Goal: Information Seeking & Learning: Learn about a topic

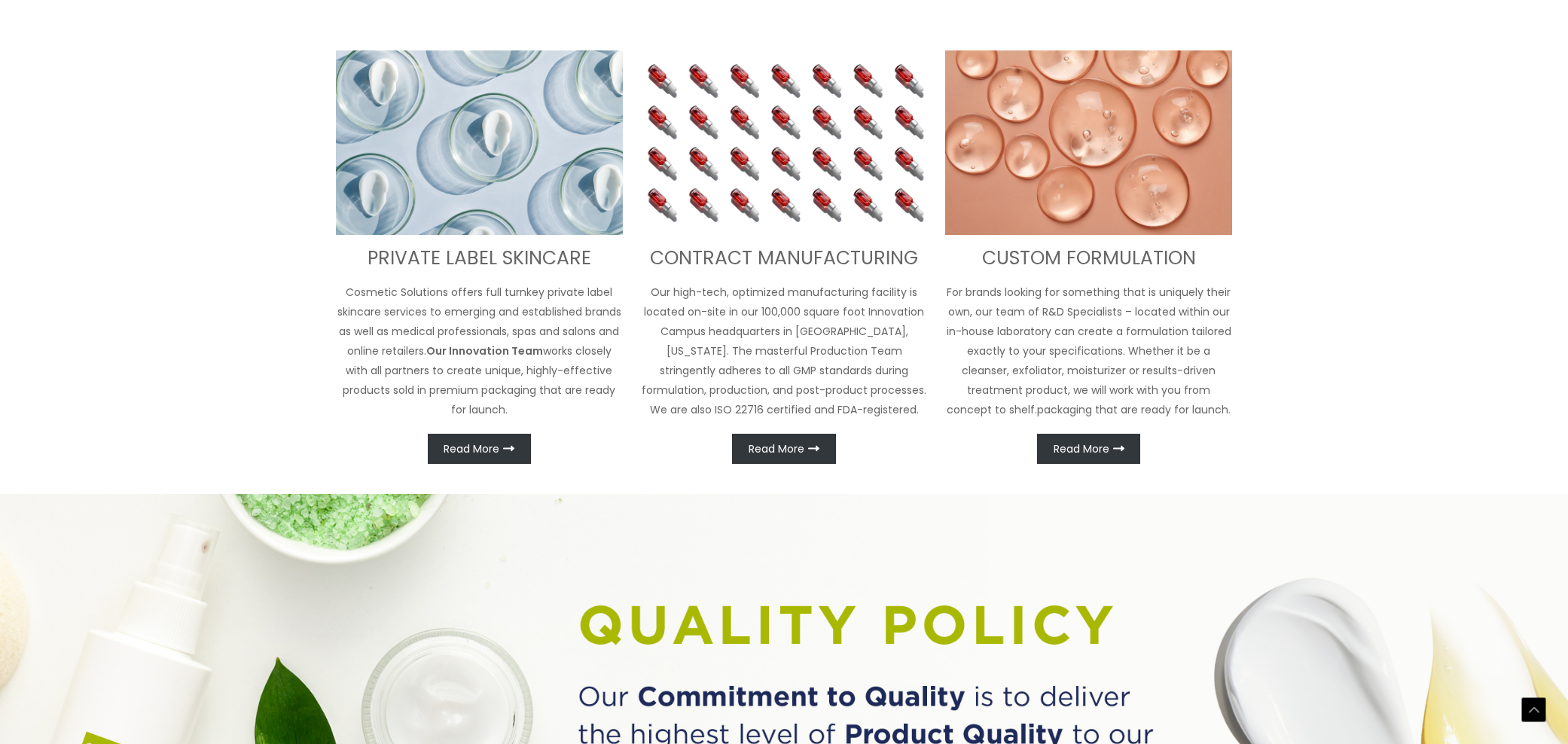
scroll to position [701, 0]
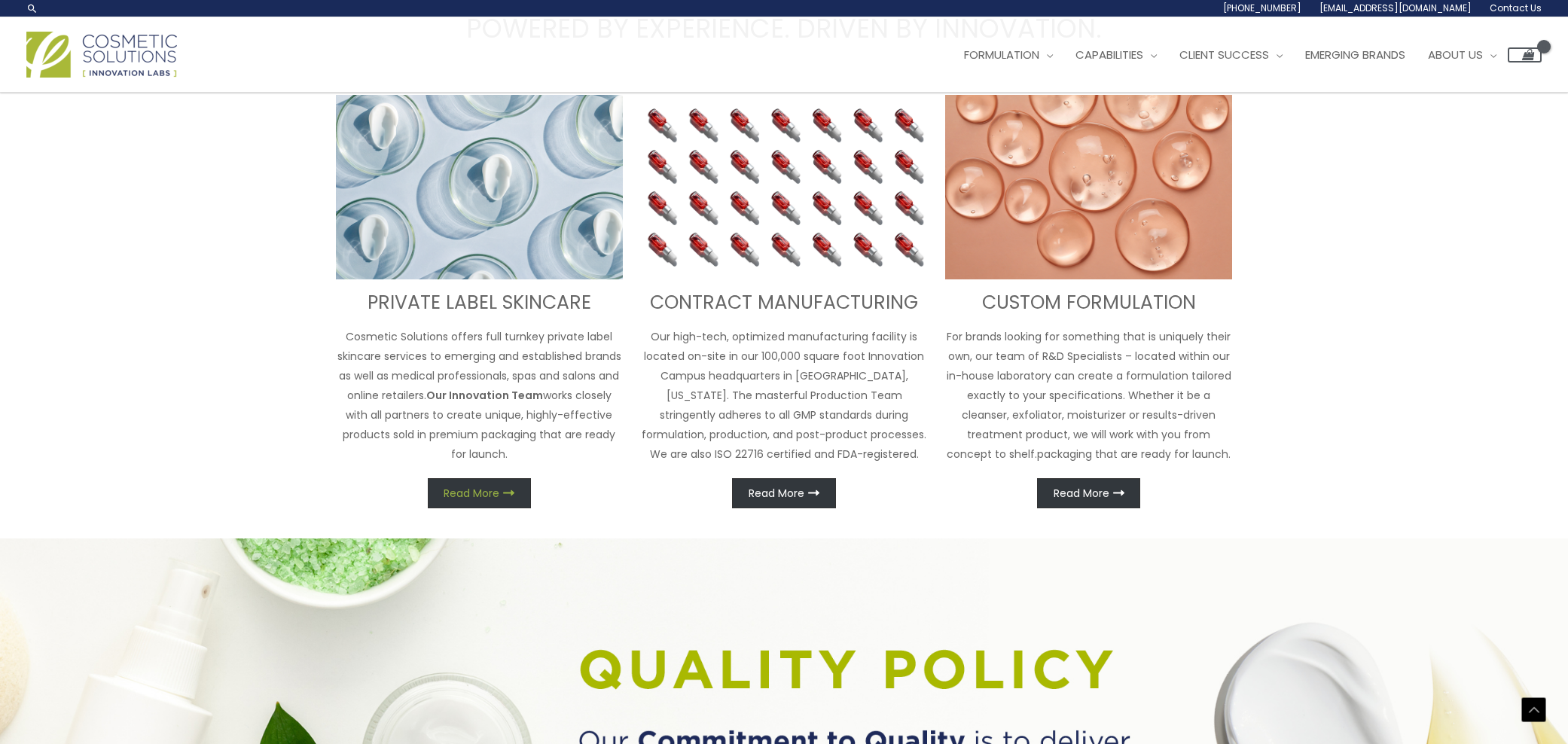
click at [463, 492] on span "Read More" at bounding box center [472, 493] width 56 height 10
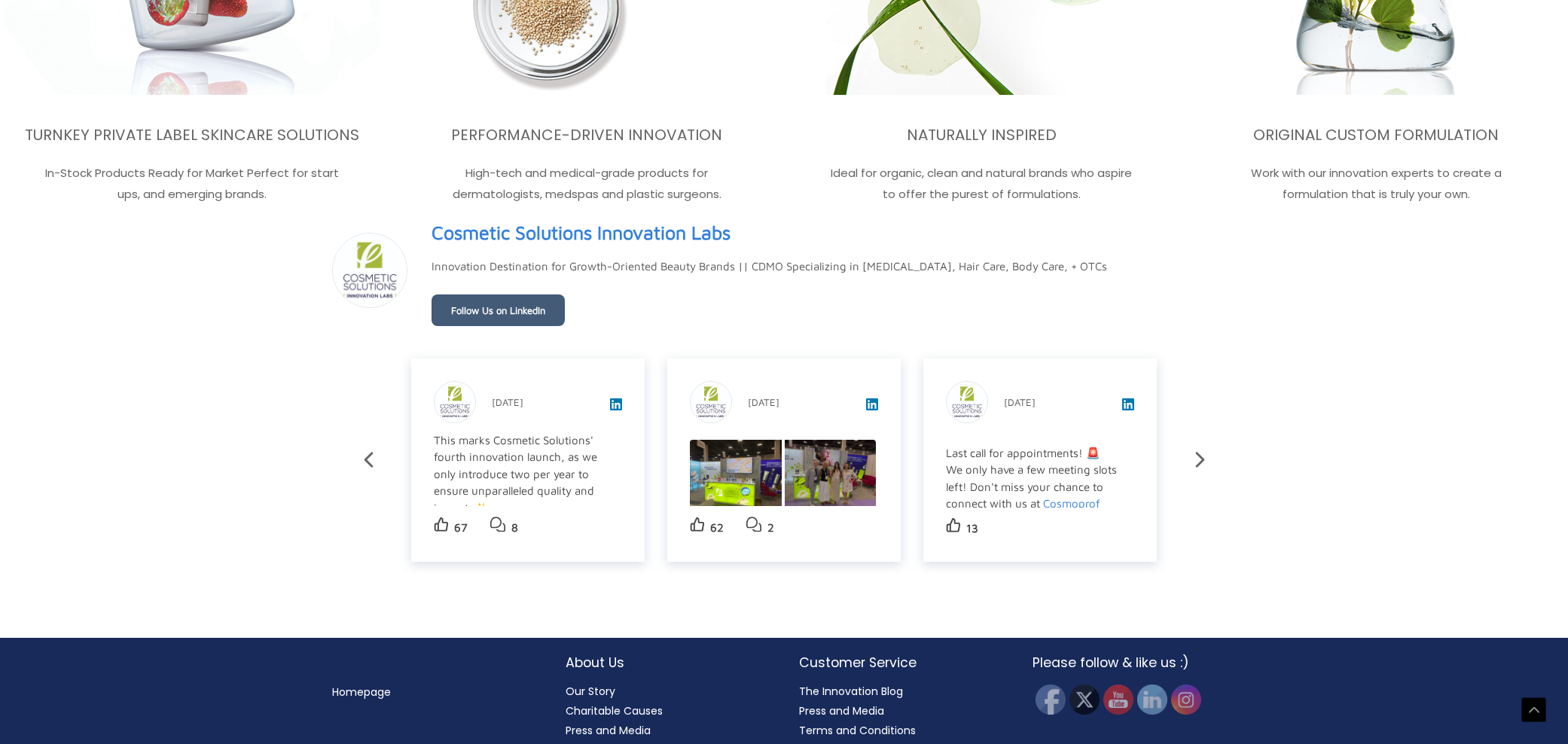
scroll to position [301, 0]
click at [734, 465] on img at bounding box center [736, 477] width 92 height 69
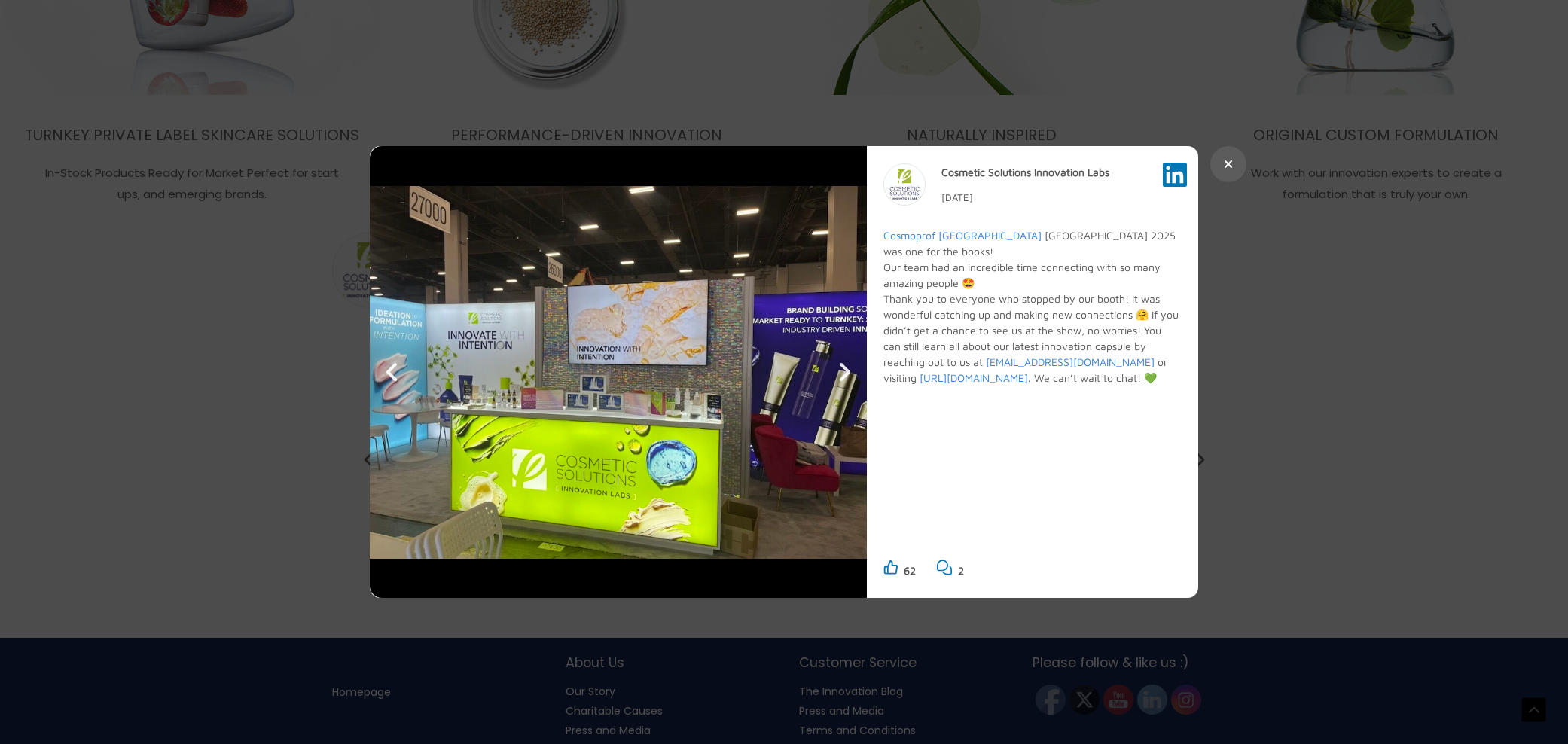
click at [672, 431] on img at bounding box center [619, 372] width 497 height 451
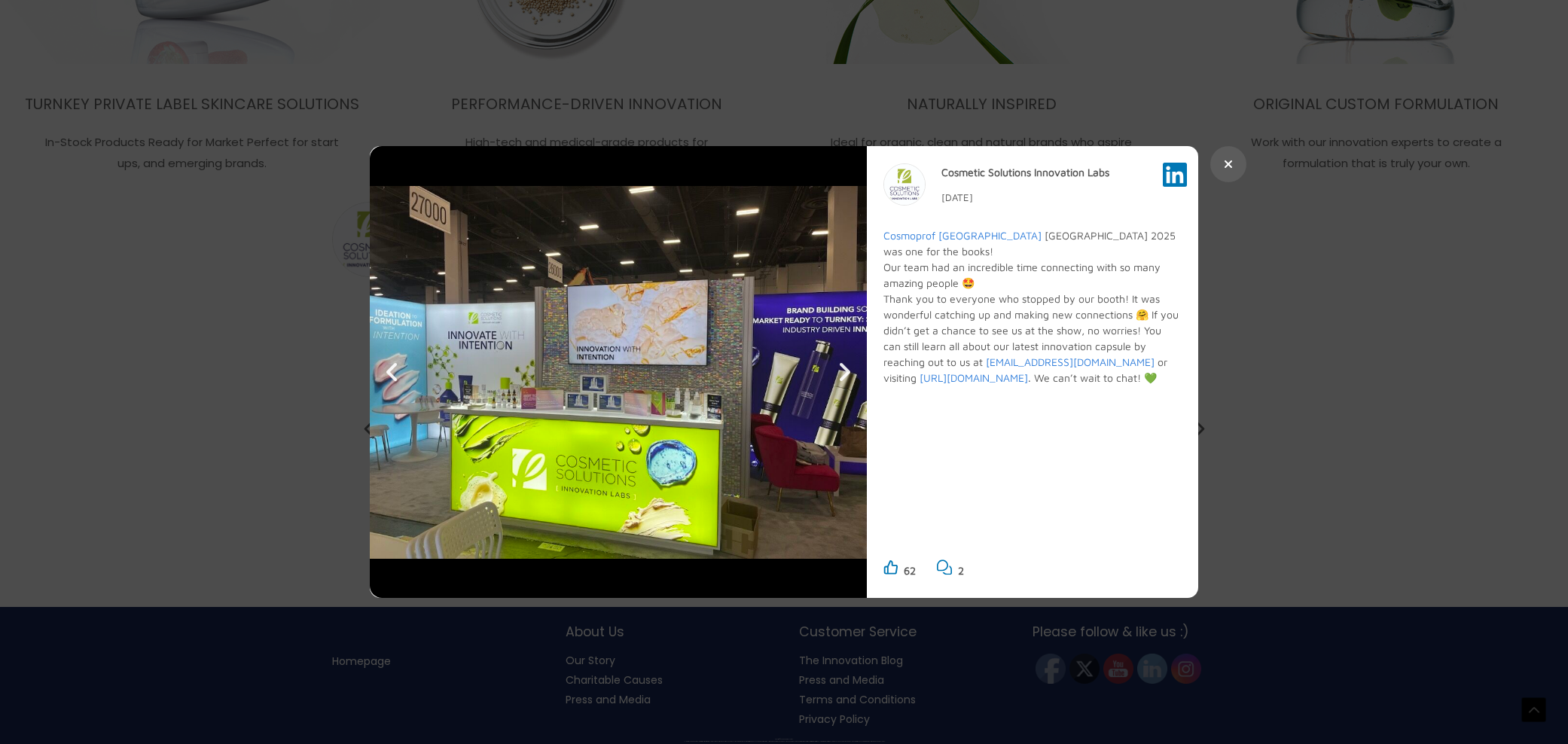
click at [1234, 166] on button at bounding box center [1229, 164] width 36 height 36
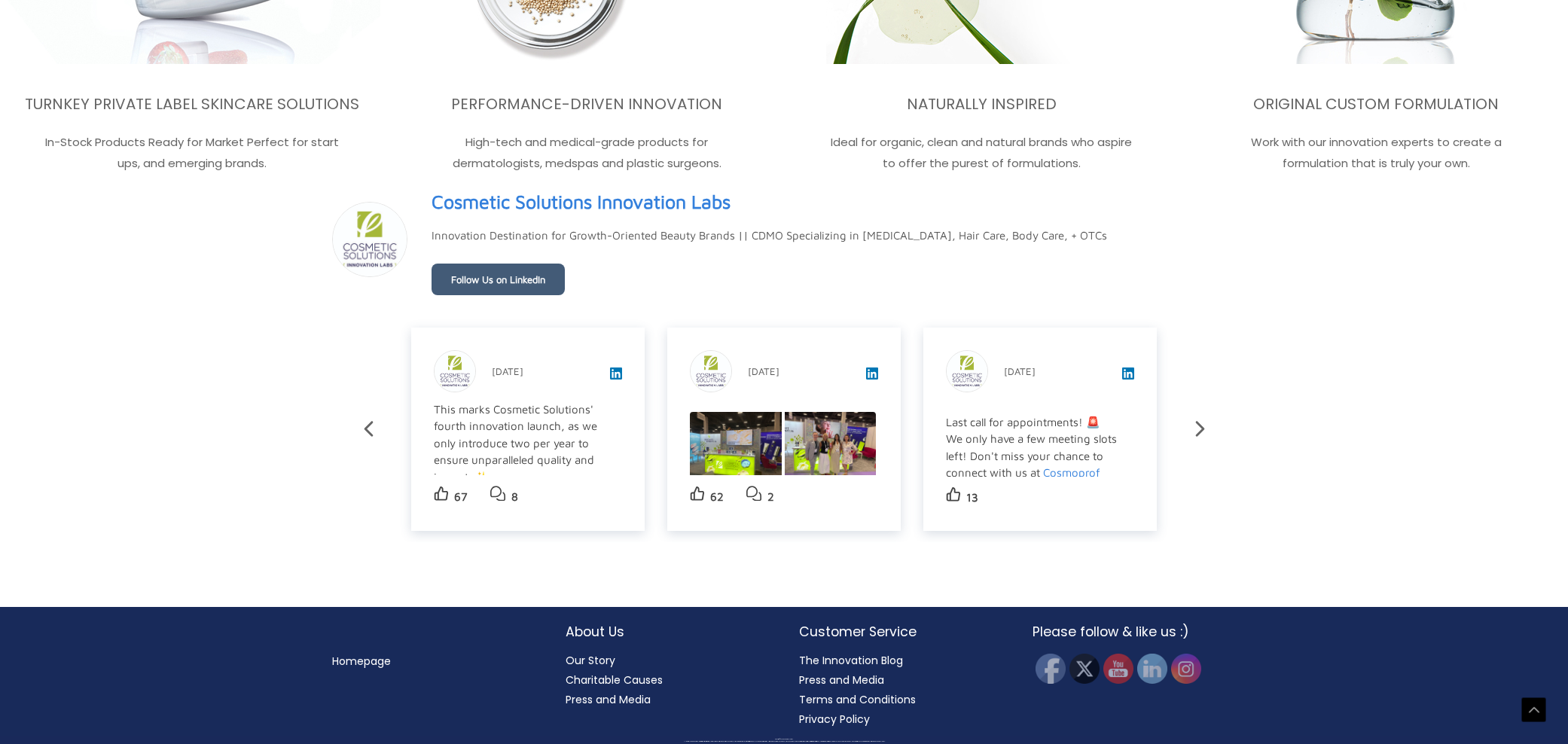
click at [1040, 438] on div "Last call for appointments! 🚨 We only have a few meeting slots left! Don't miss…" at bounding box center [1039, 491] width 186 height 153
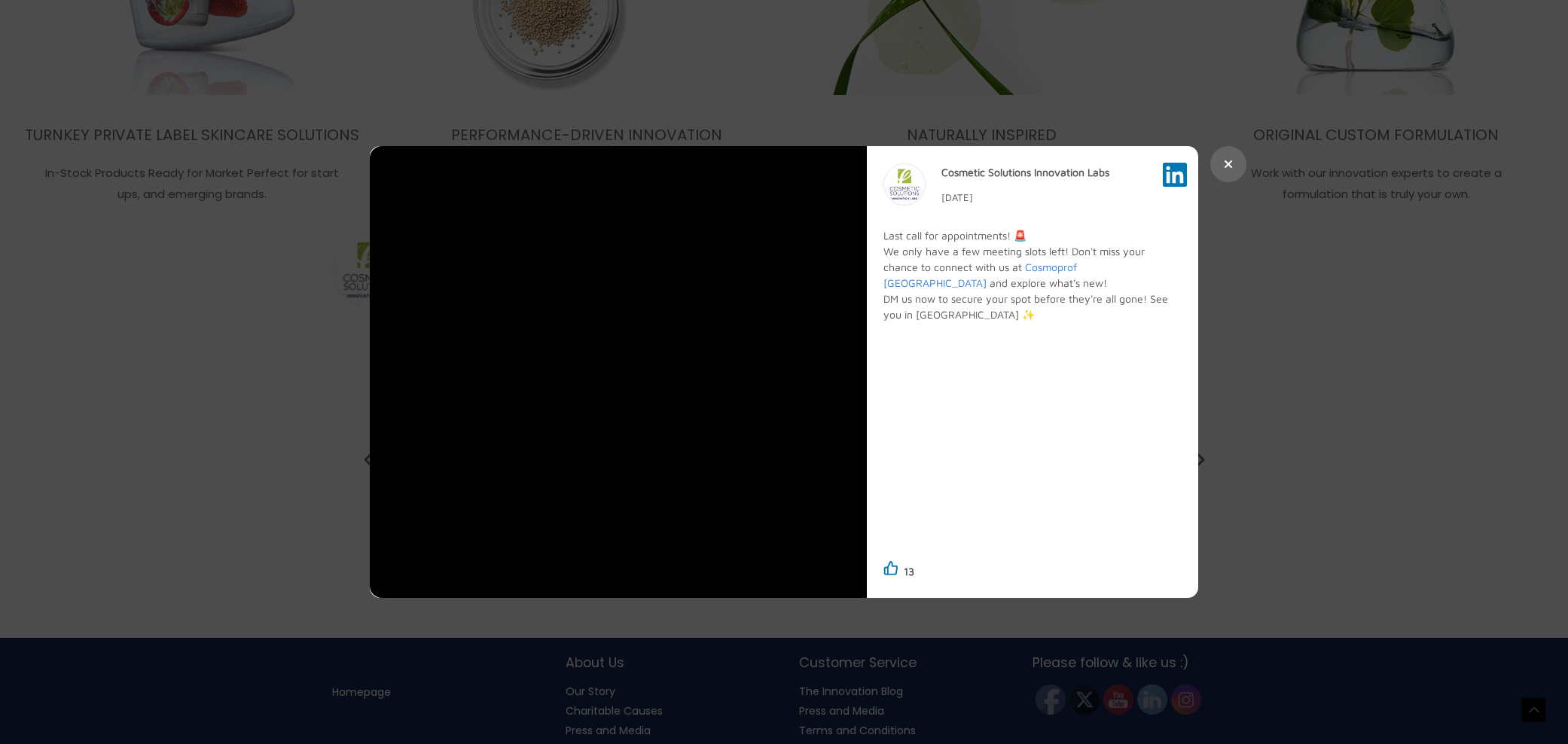
click at [1227, 161] on icon at bounding box center [1228, 164] width 9 height 12
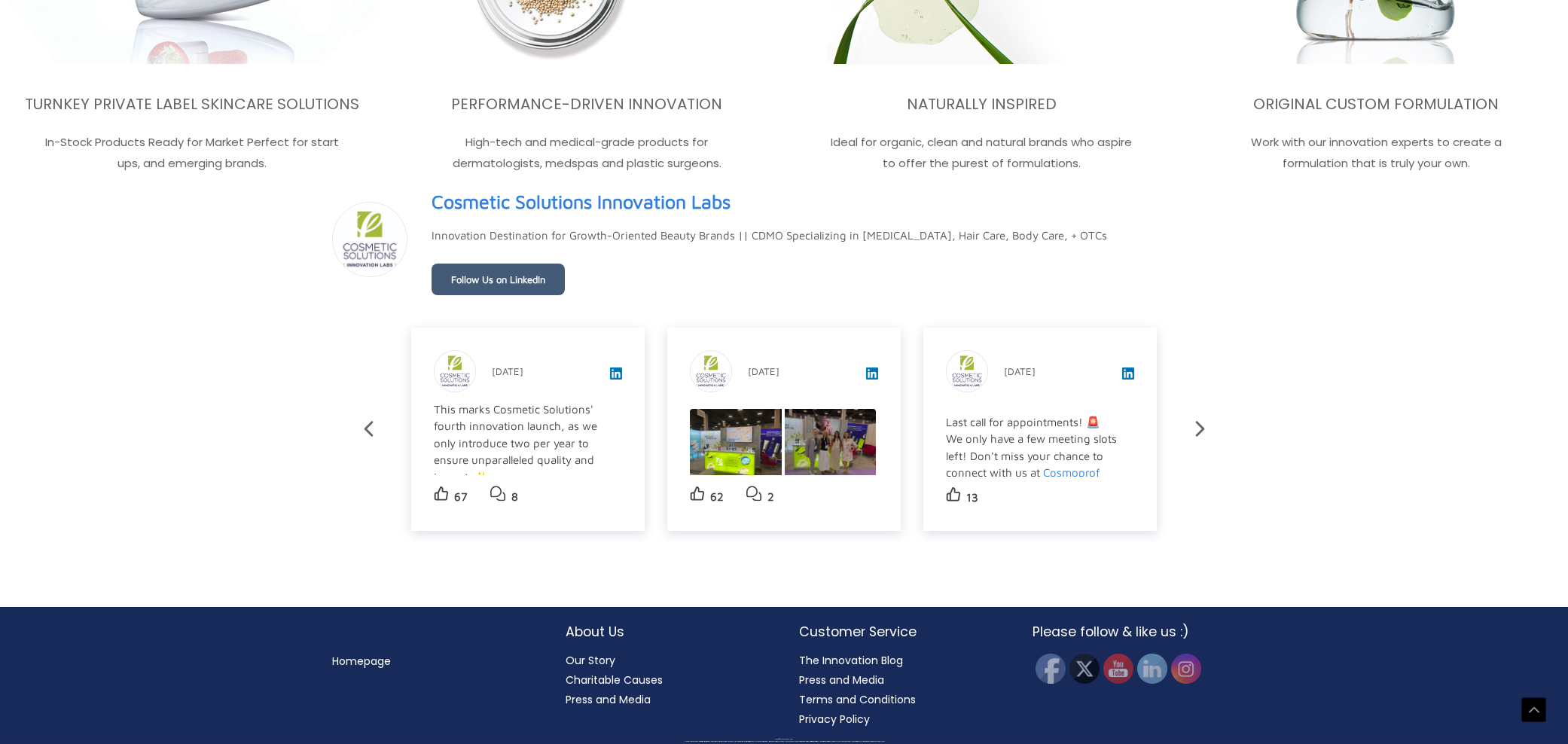
scroll to position [302, 0]
click at [787, 431] on img at bounding box center [831, 443] width 92 height 69
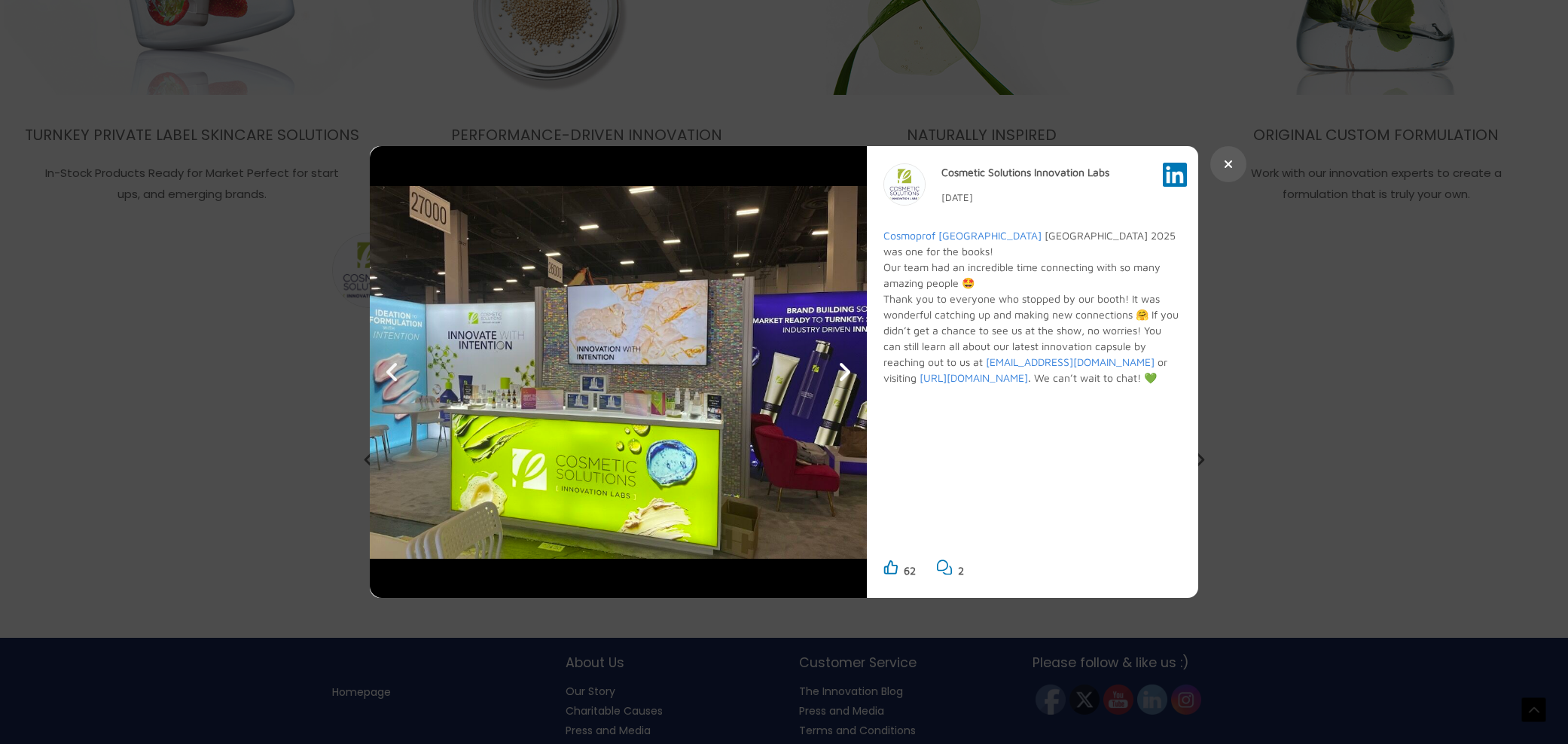
click at [844, 370] on icon at bounding box center [844, 372] width 15 height 24
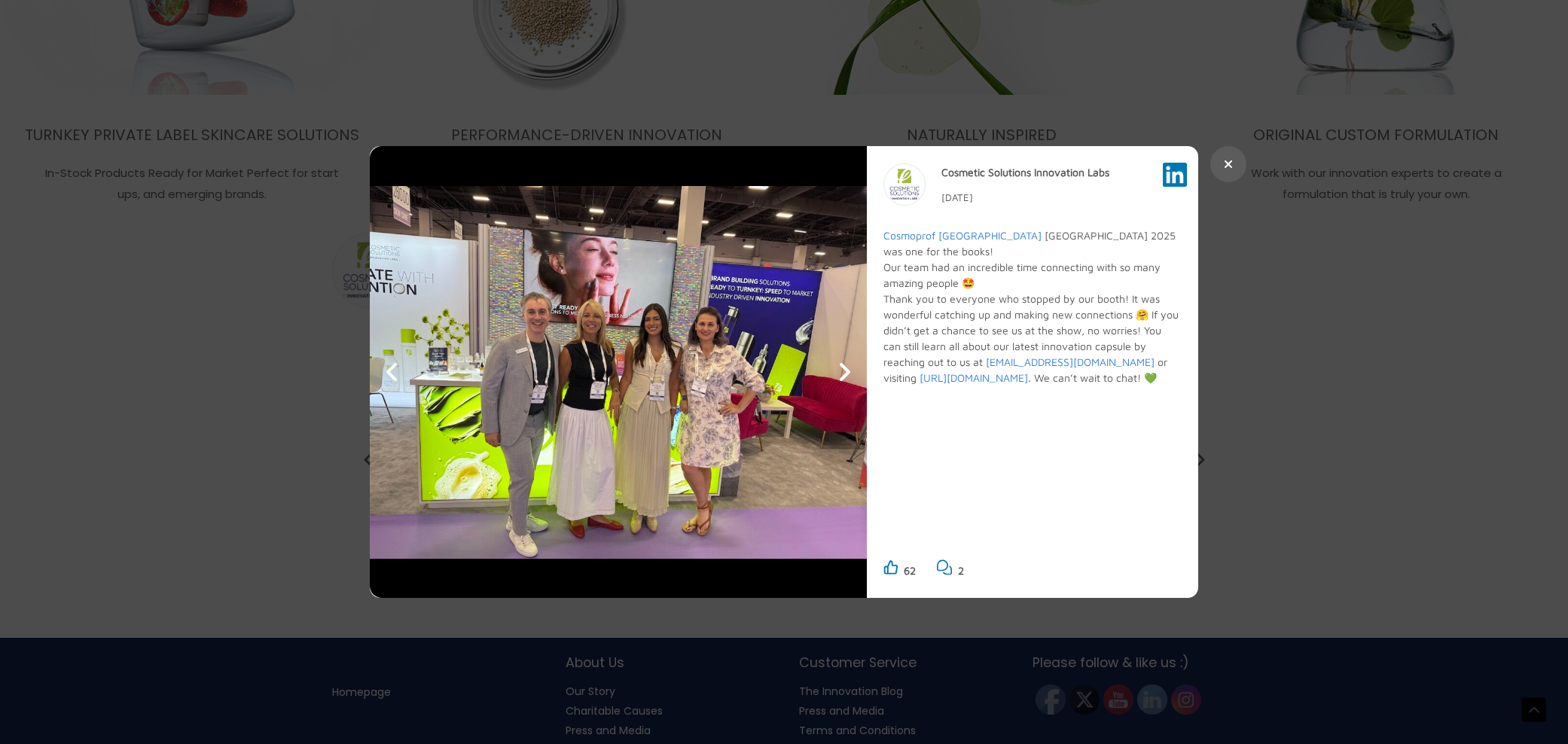
click at [844, 370] on icon at bounding box center [844, 372] width 15 height 24
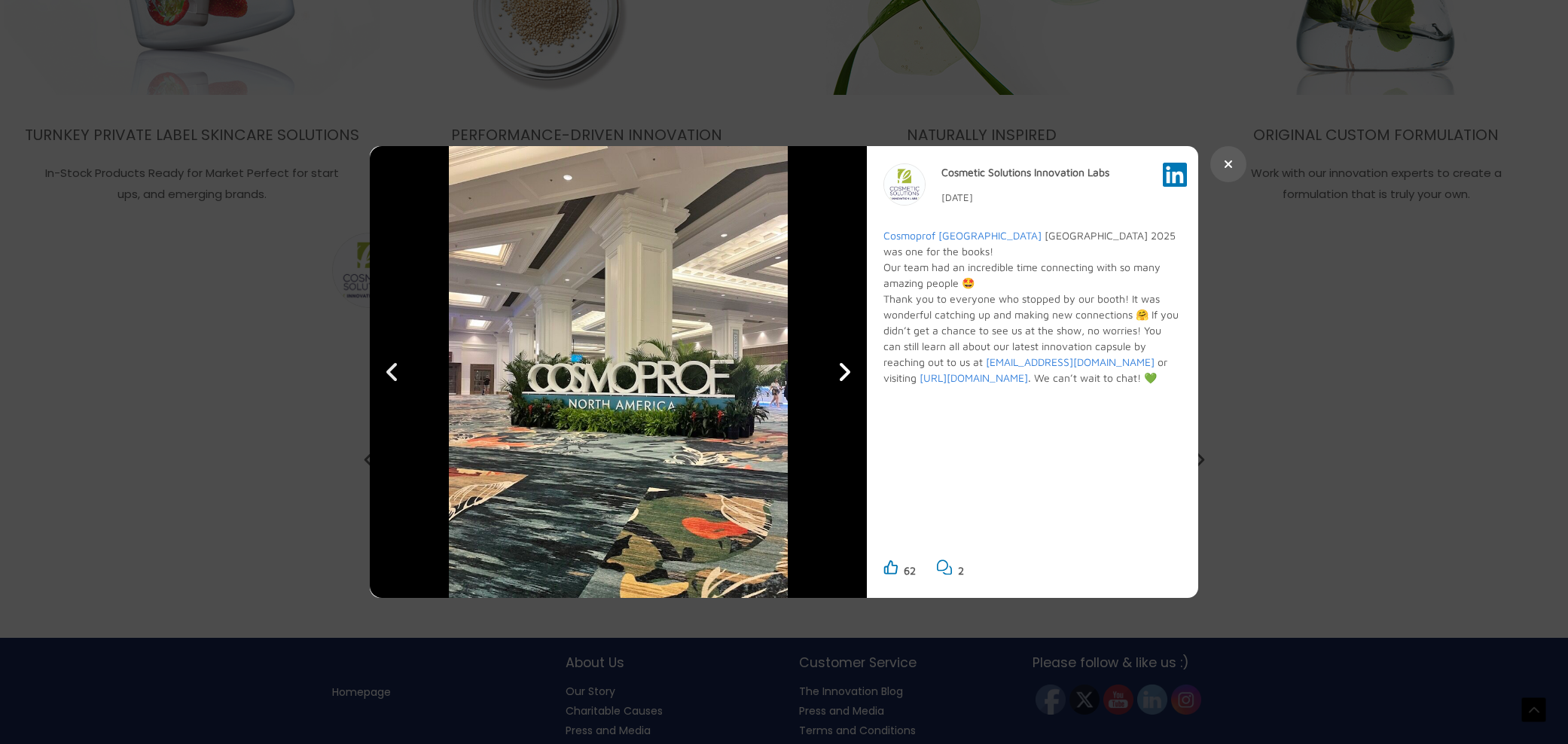
click at [844, 370] on icon at bounding box center [844, 372] width 15 height 24
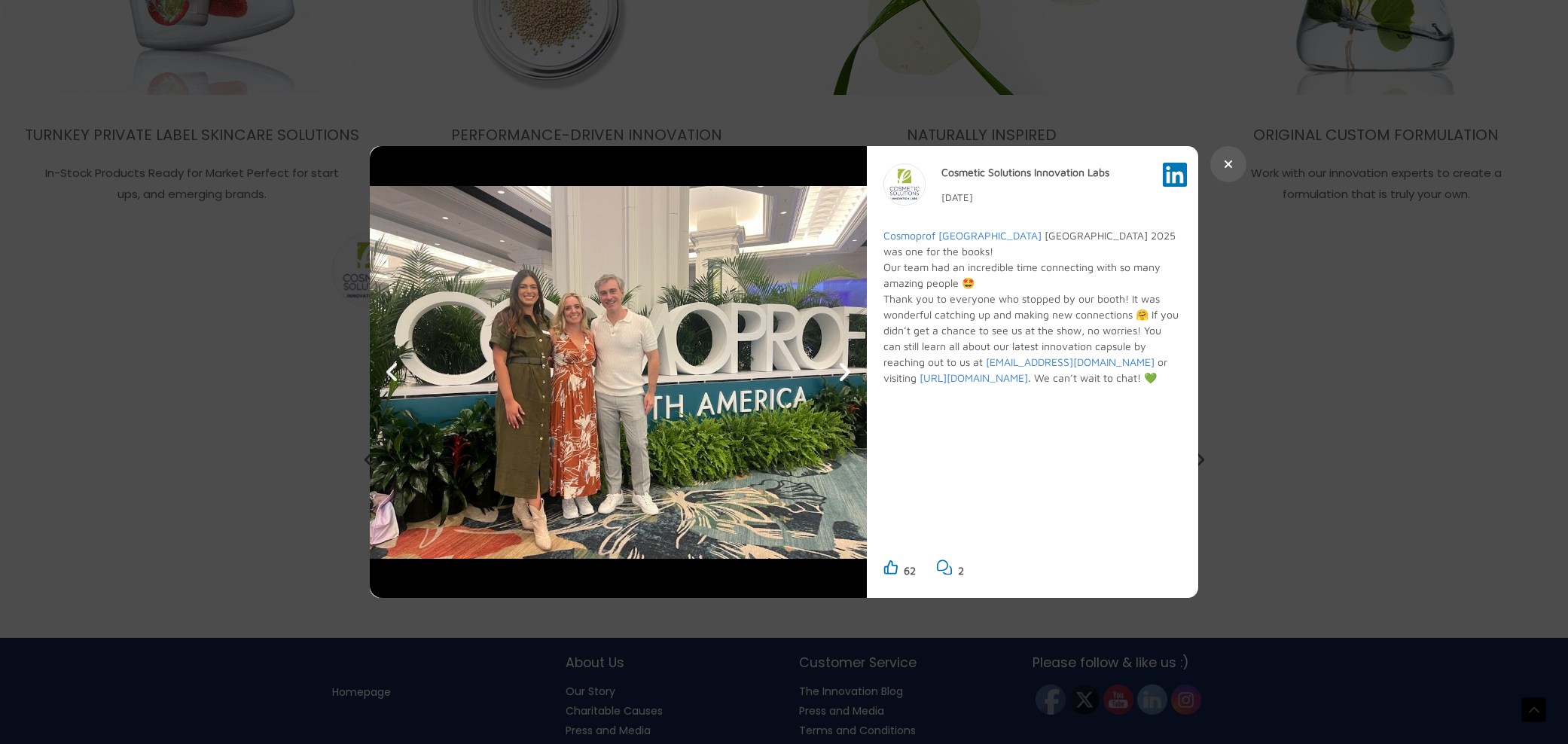
click at [844, 370] on icon at bounding box center [844, 372] width 15 height 24
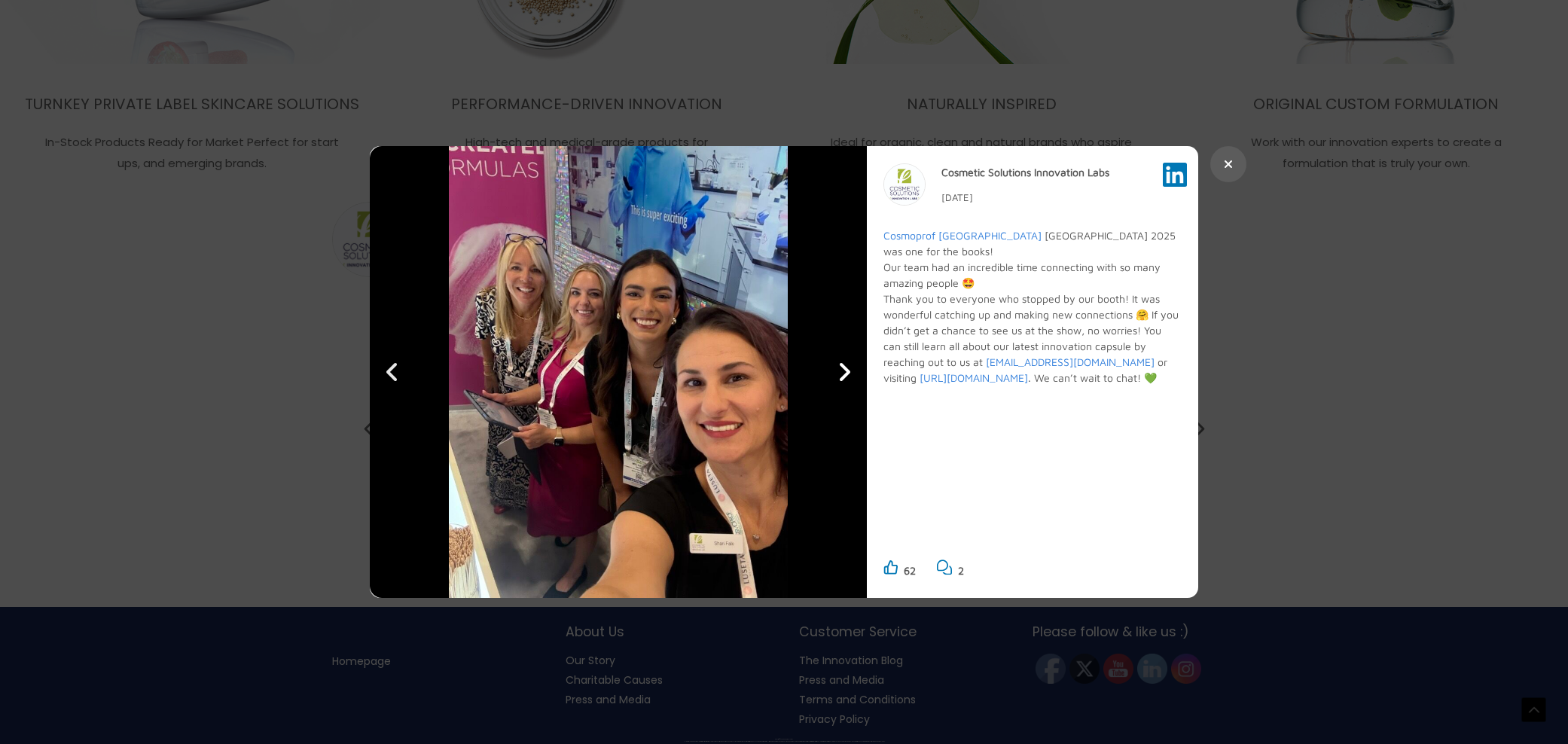
click at [844, 370] on icon at bounding box center [844, 372] width 15 height 24
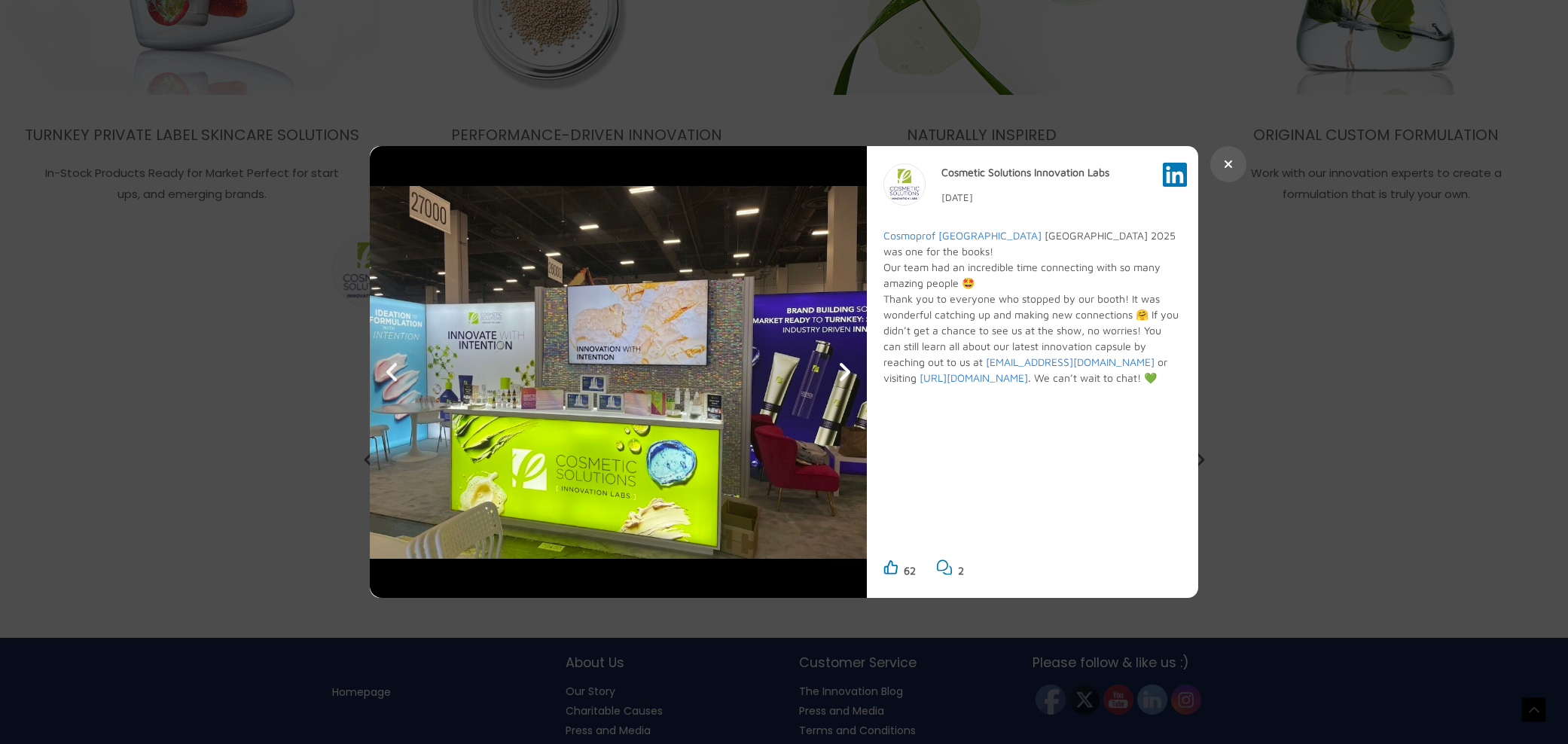
click at [844, 370] on icon at bounding box center [844, 372] width 15 height 24
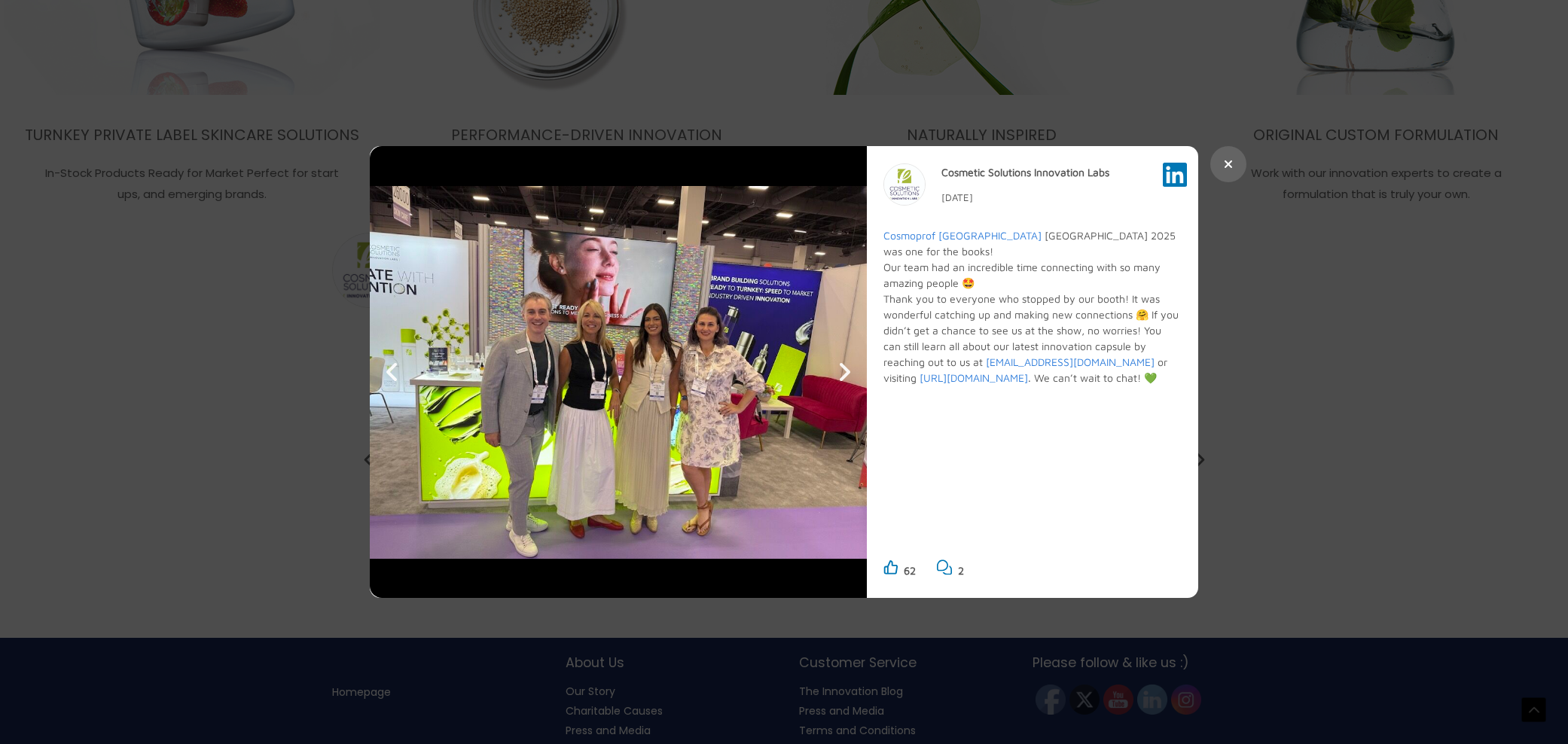
click at [1228, 159] on icon at bounding box center [1228, 164] width 9 height 12
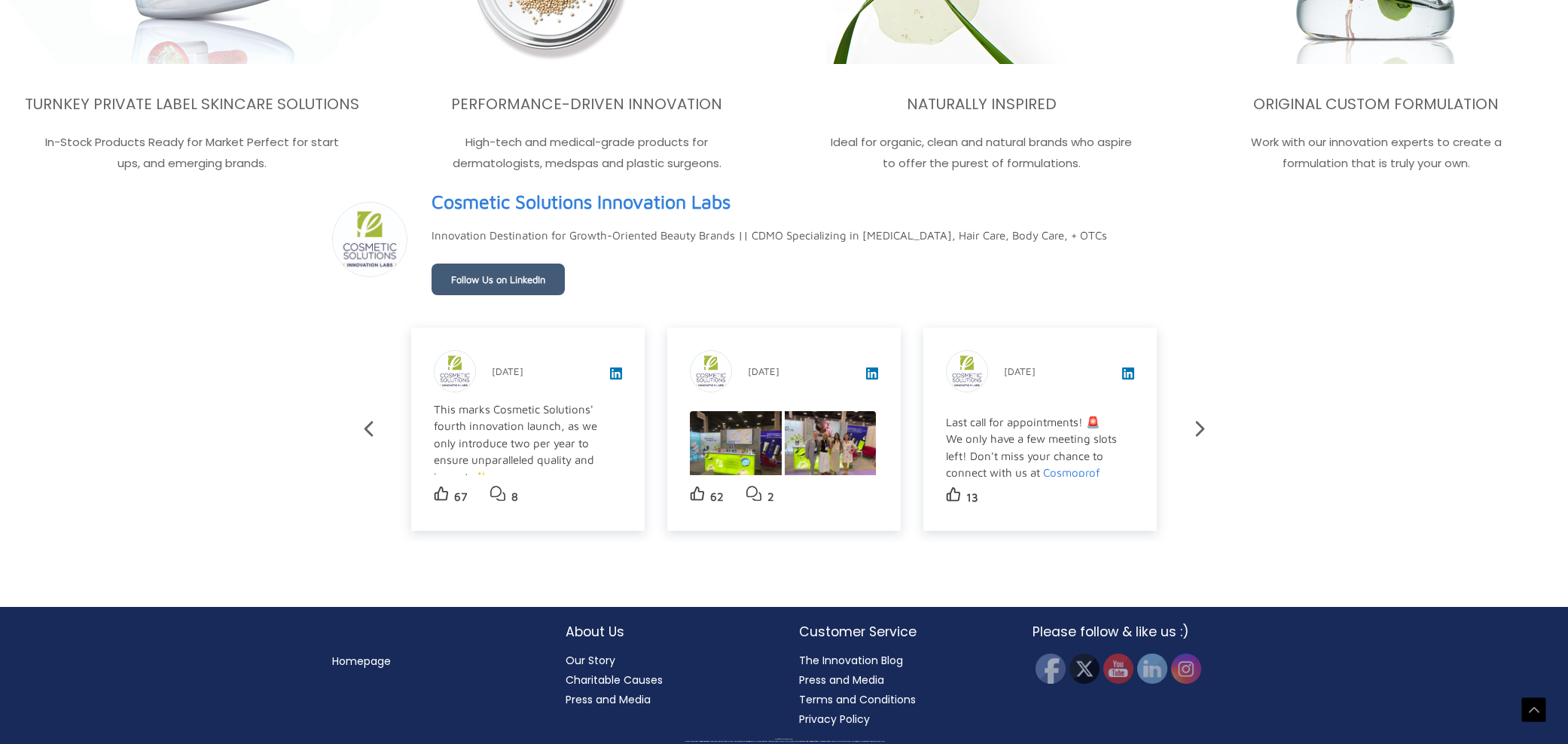
scroll to position [2691, 0]
click at [643, 681] on link "Charitable Causes" at bounding box center [614, 679] width 97 height 15
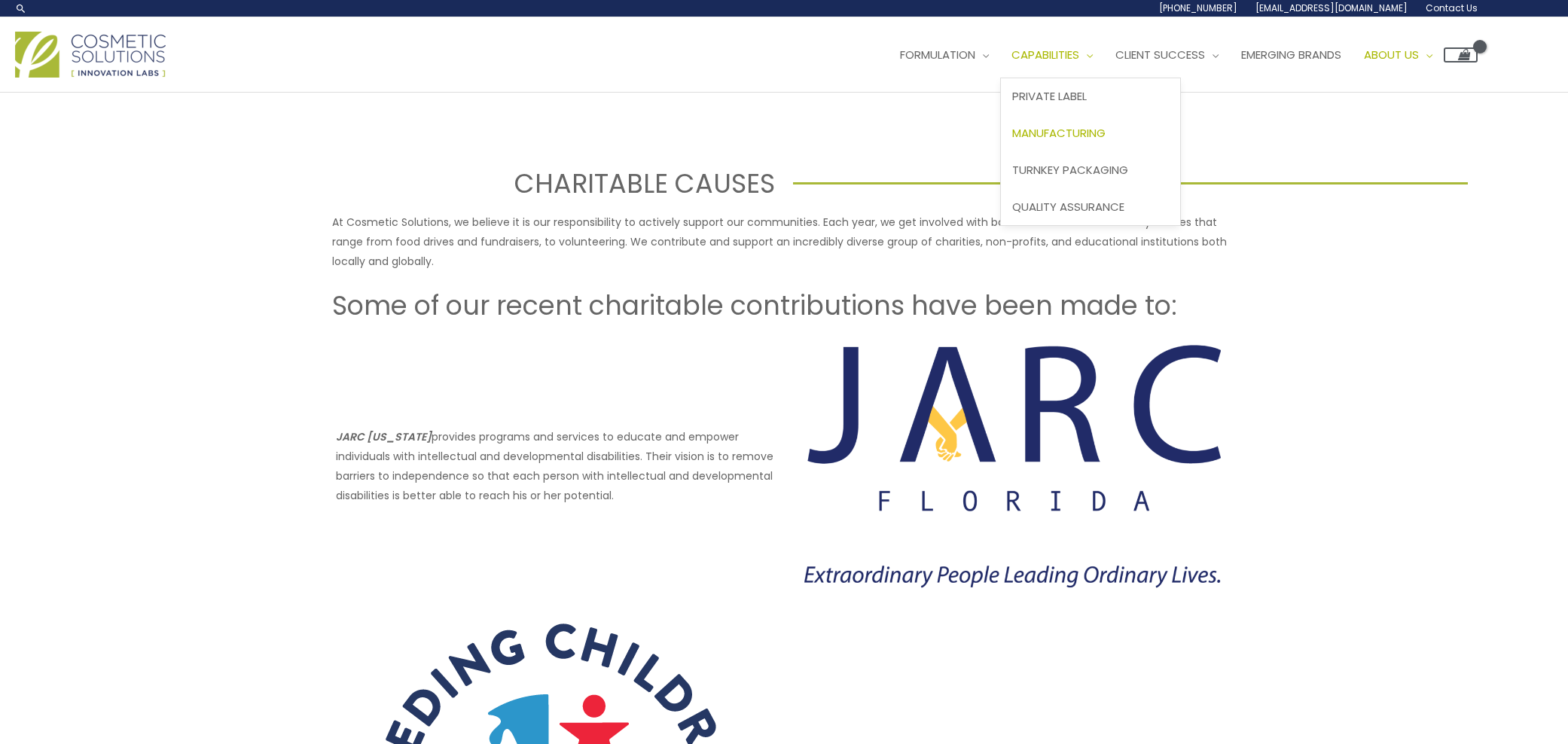
click at [1099, 130] on span "Manufacturing" at bounding box center [1059, 133] width 94 height 16
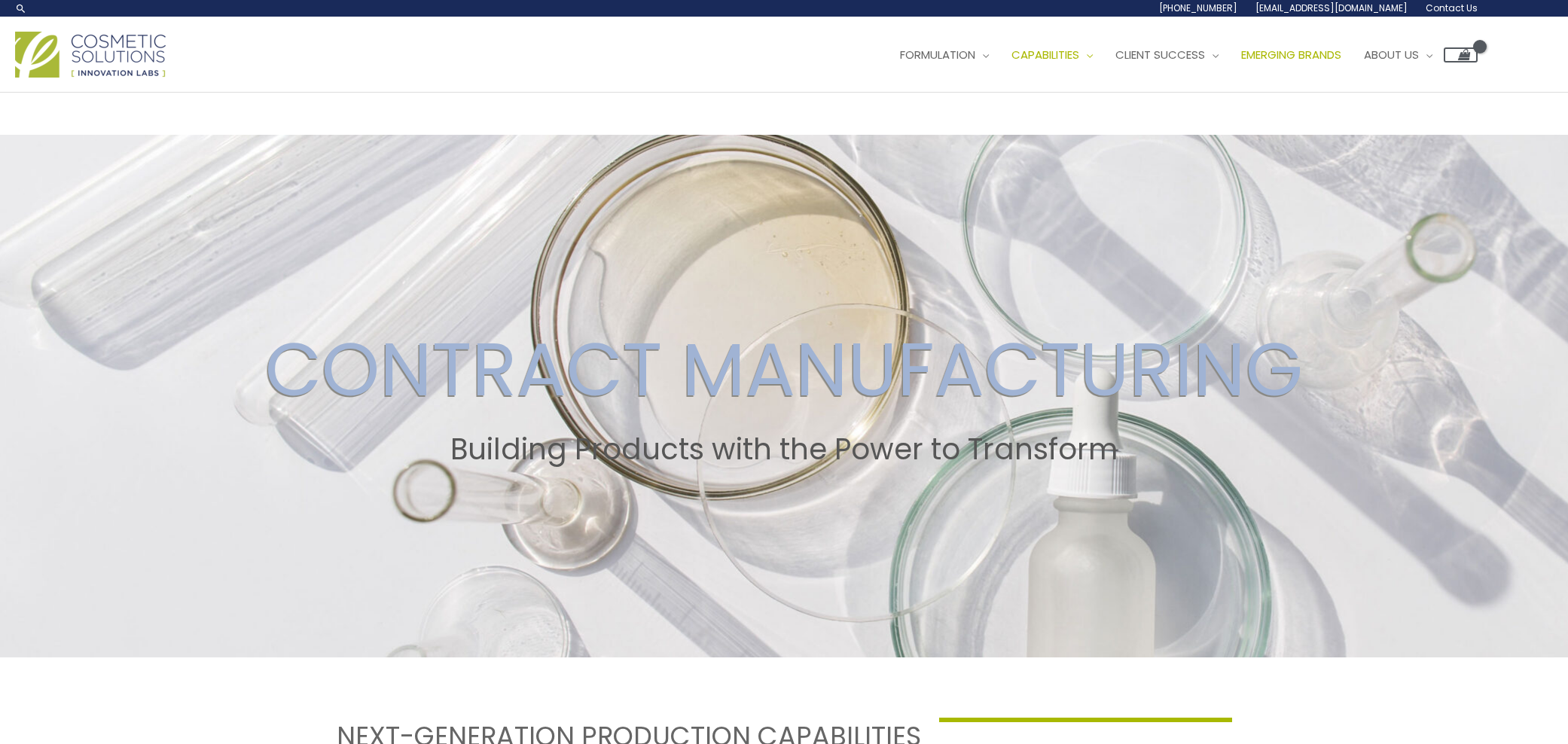
click at [1341, 52] on span "Emerging Brands" at bounding box center [1291, 55] width 100 height 16
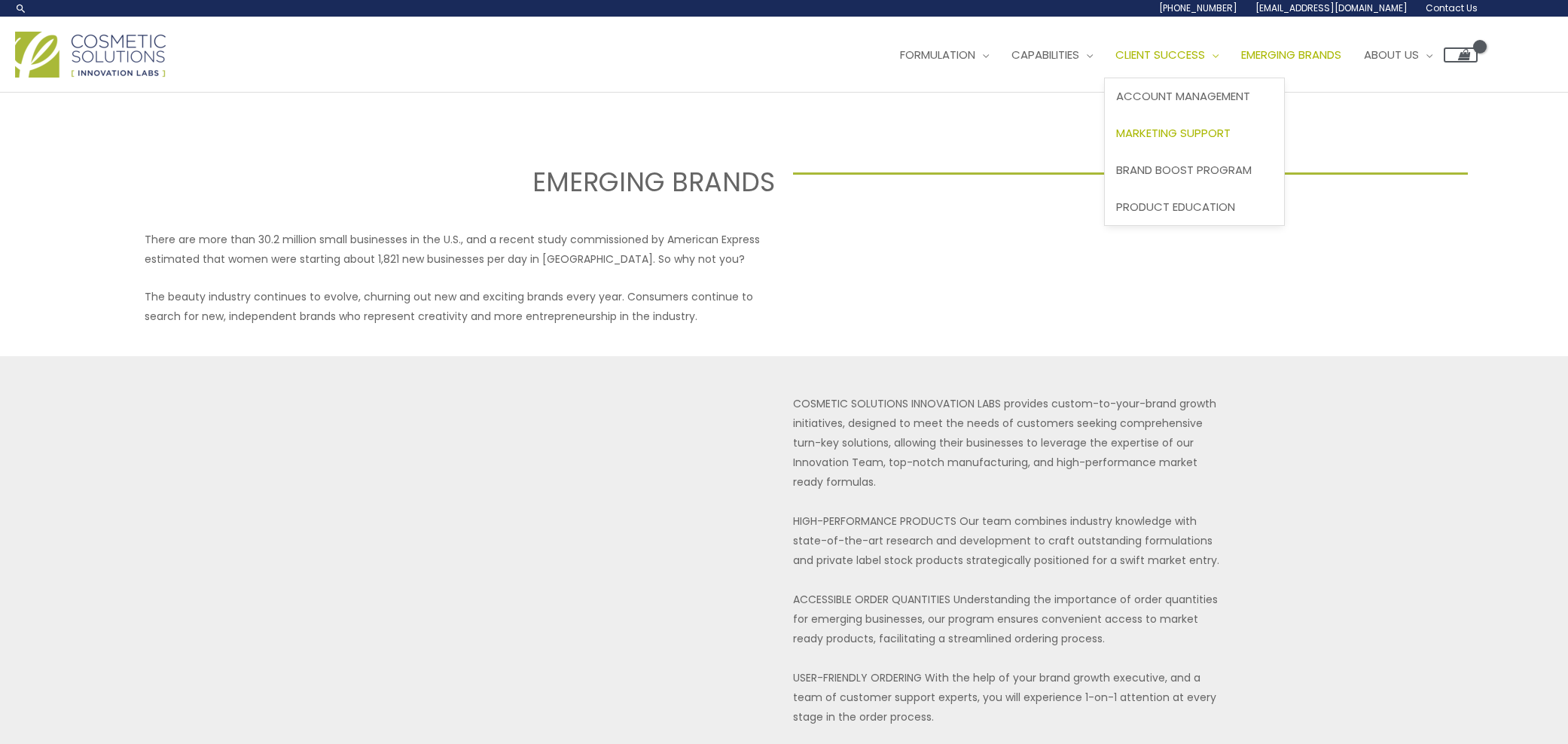
scroll to position [3, 0]
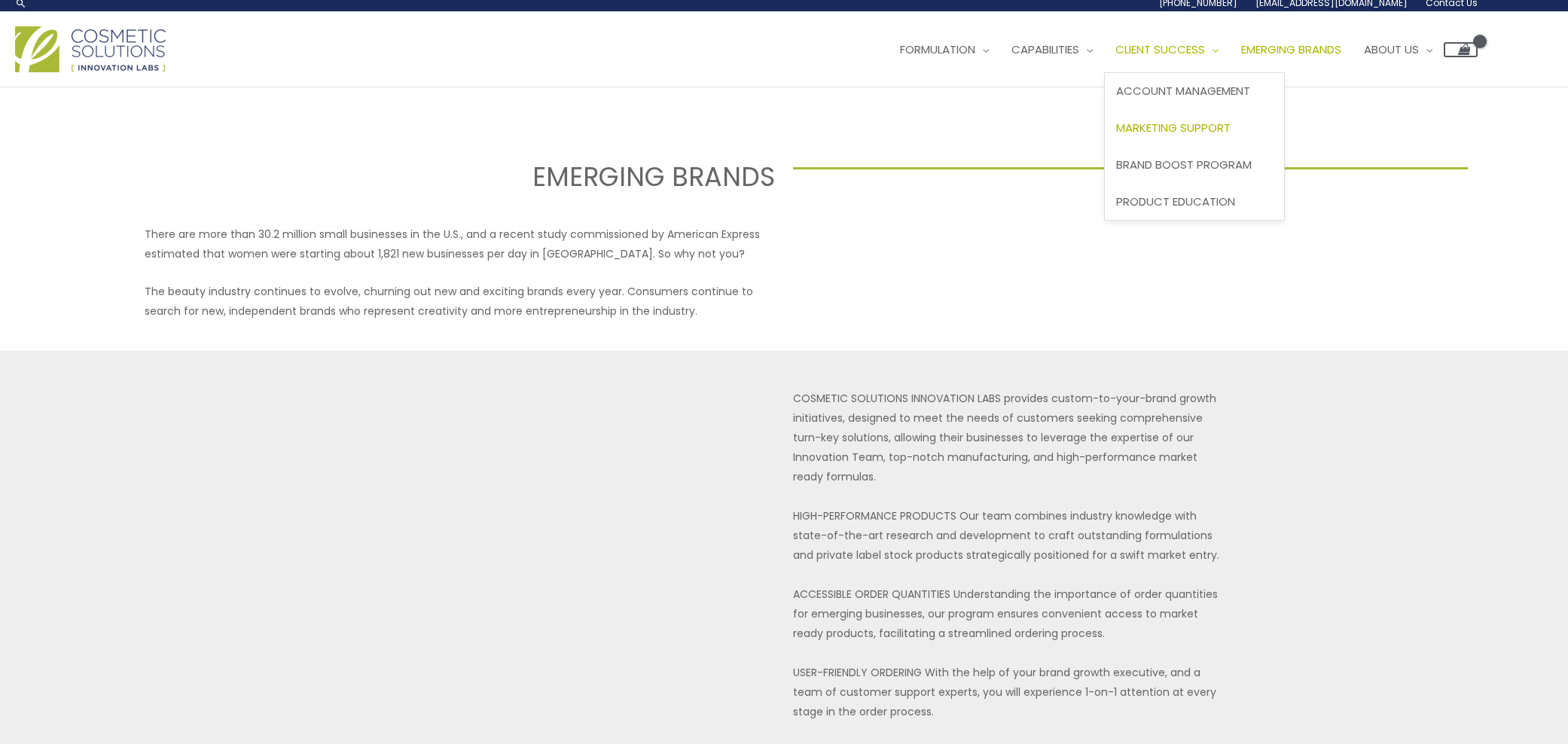
click at [1181, 128] on span "Marketing Support" at bounding box center [1174, 128] width 115 height 16
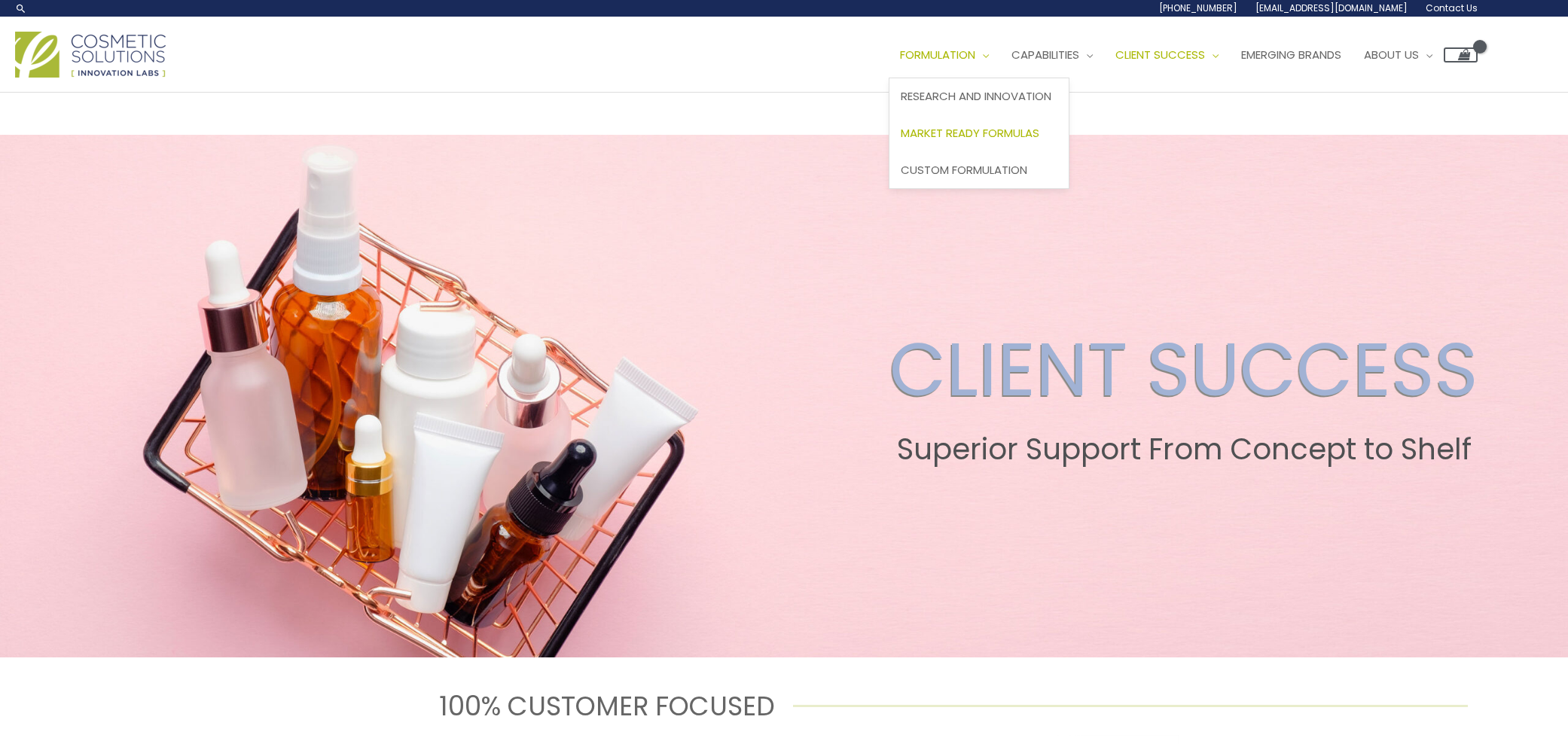
click at [975, 128] on span "Market Ready Formulas" at bounding box center [970, 133] width 139 height 16
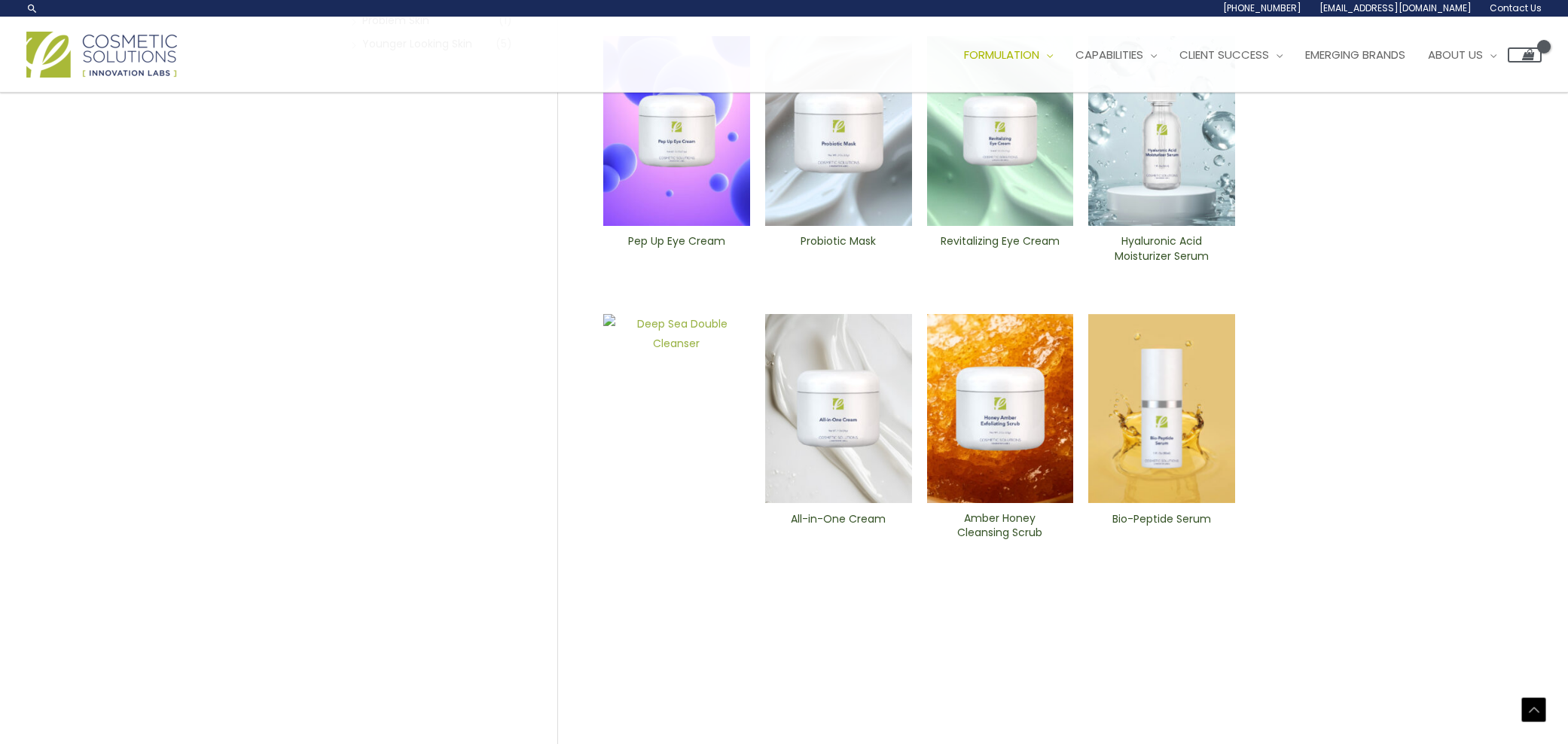
scroll to position [464, 0]
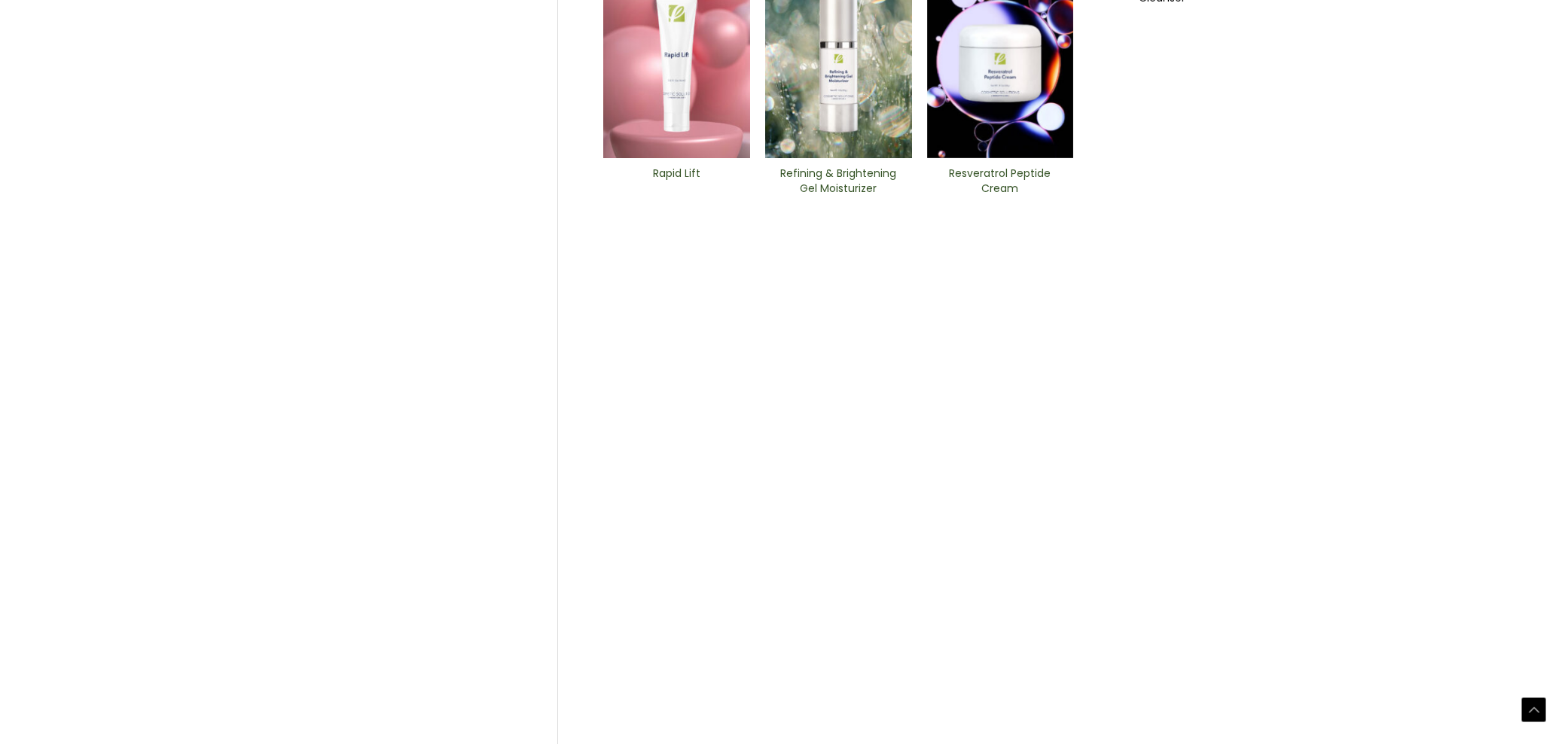
scroll to position [540, 0]
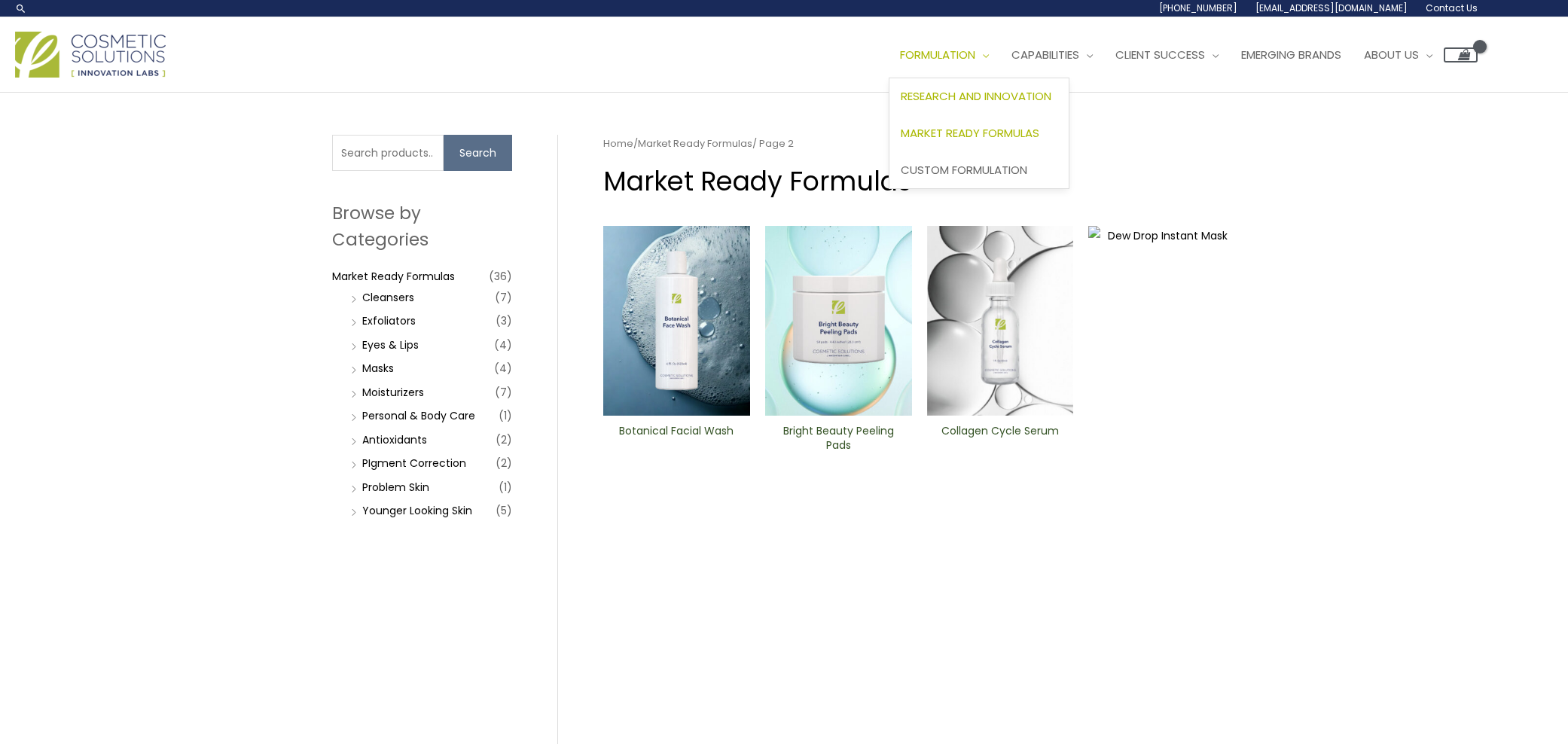
click at [956, 96] on span "Research and Innovation" at bounding box center [976, 95] width 150 height 16
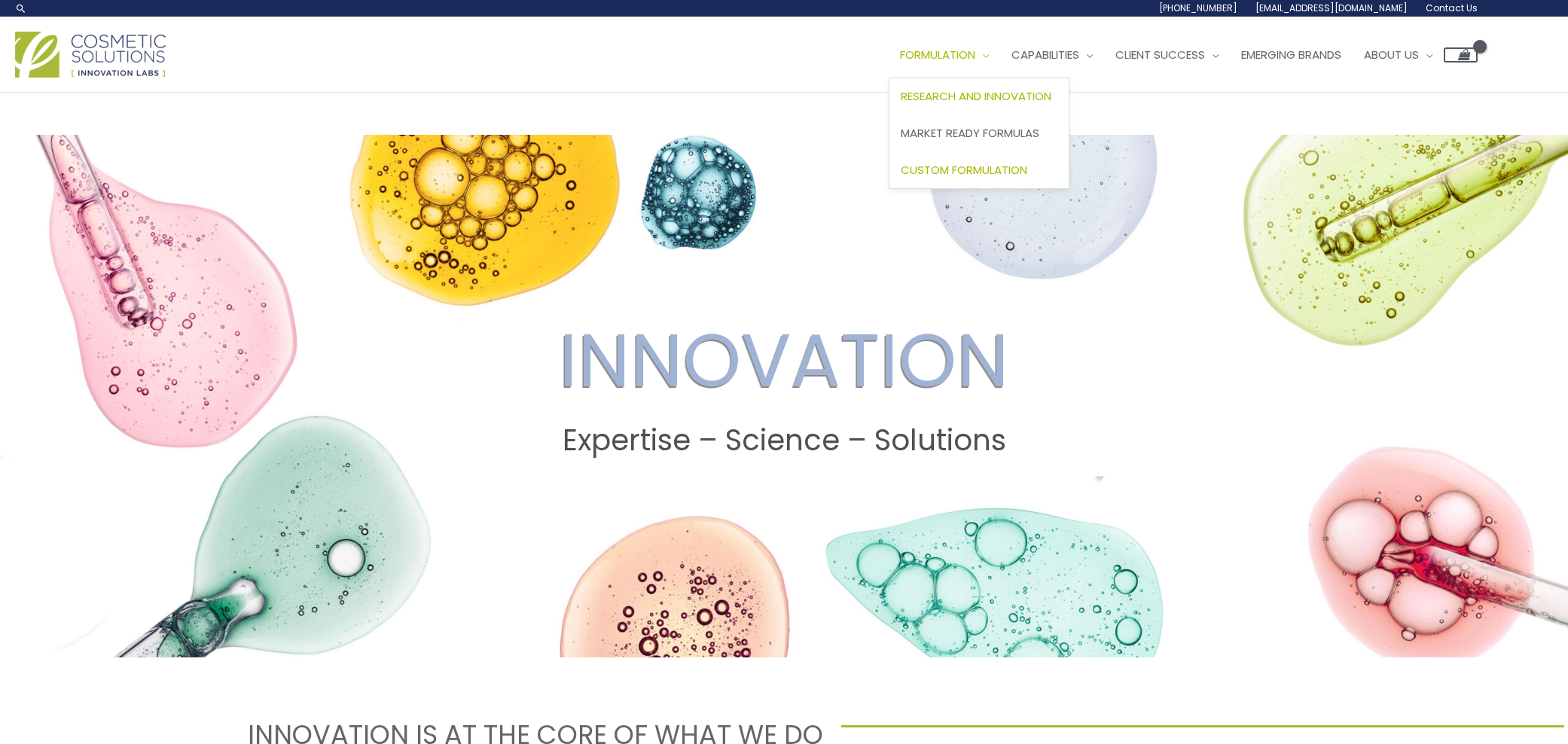
click at [963, 168] on span "Custom Formulation" at bounding box center [964, 169] width 127 height 16
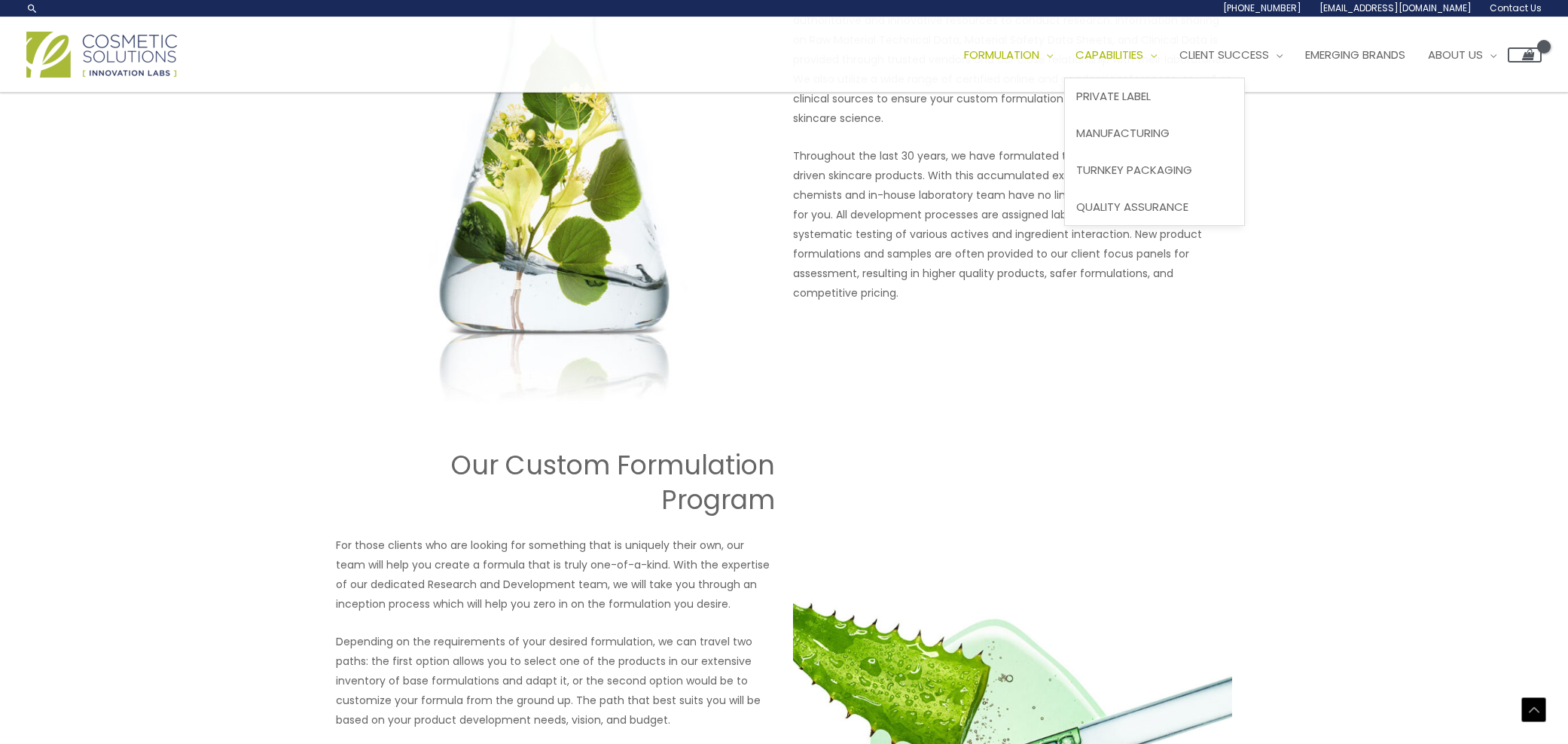
scroll to position [1359, 0]
click at [1142, 168] on span "Turnkey Packaging" at bounding box center [1135, 169] width 116 height 16
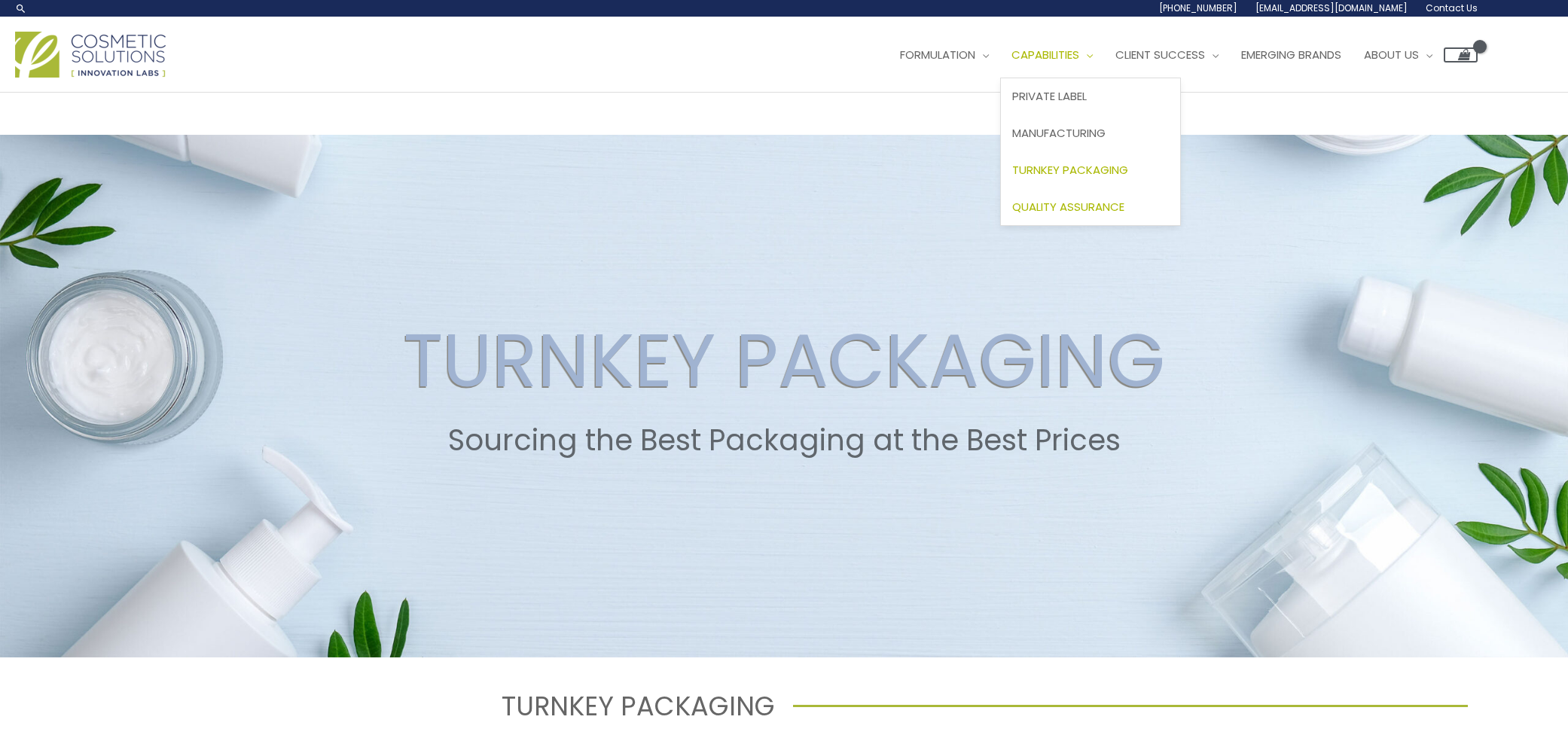
click at [1093, 206] on span "Quality Assurance" at bounding box center [1068, 207] width 112 height 16
